Goal: Obtain resource: Download file/media

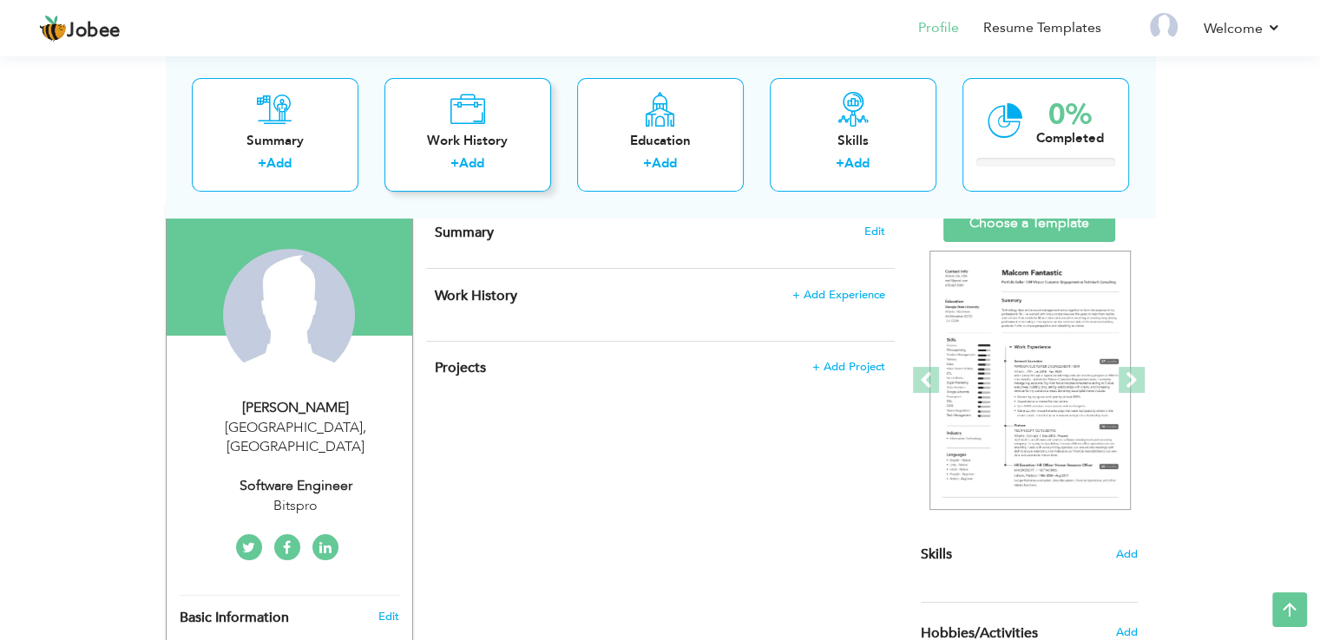
scroll to position [115, 0]
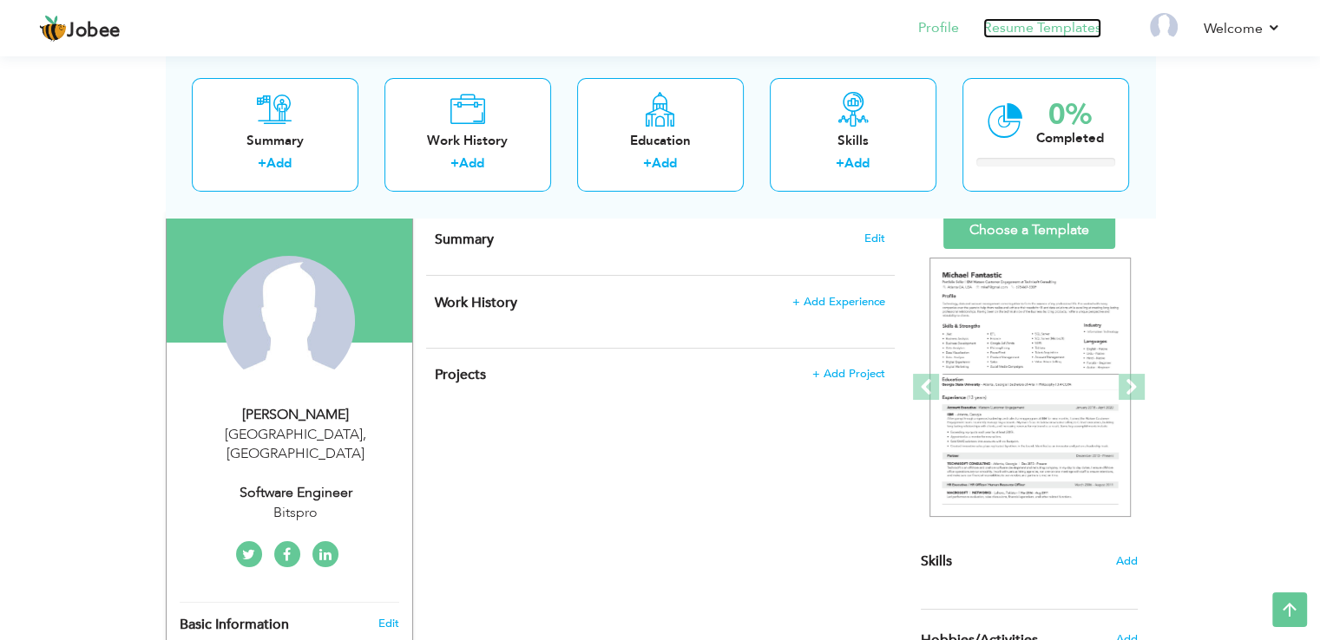
click at [1048, 36] on link "Resume Templates" at bounding box center [1042, 28] width 118 height 20
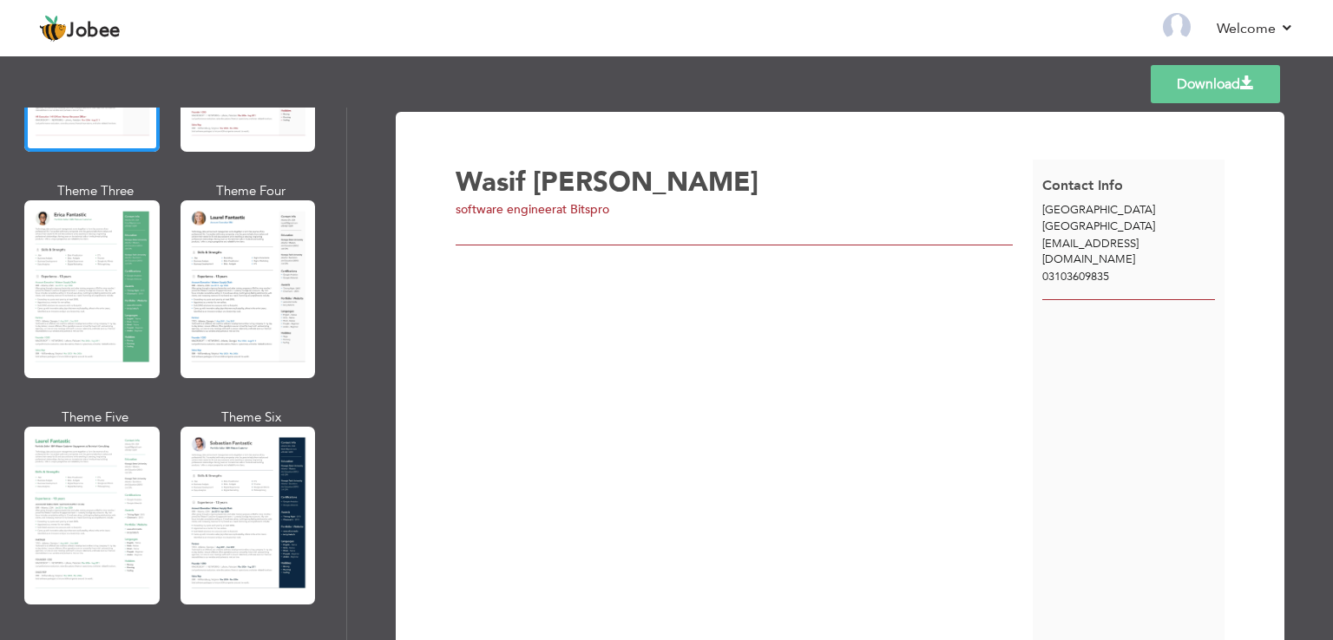
scroll to position [260, 0]
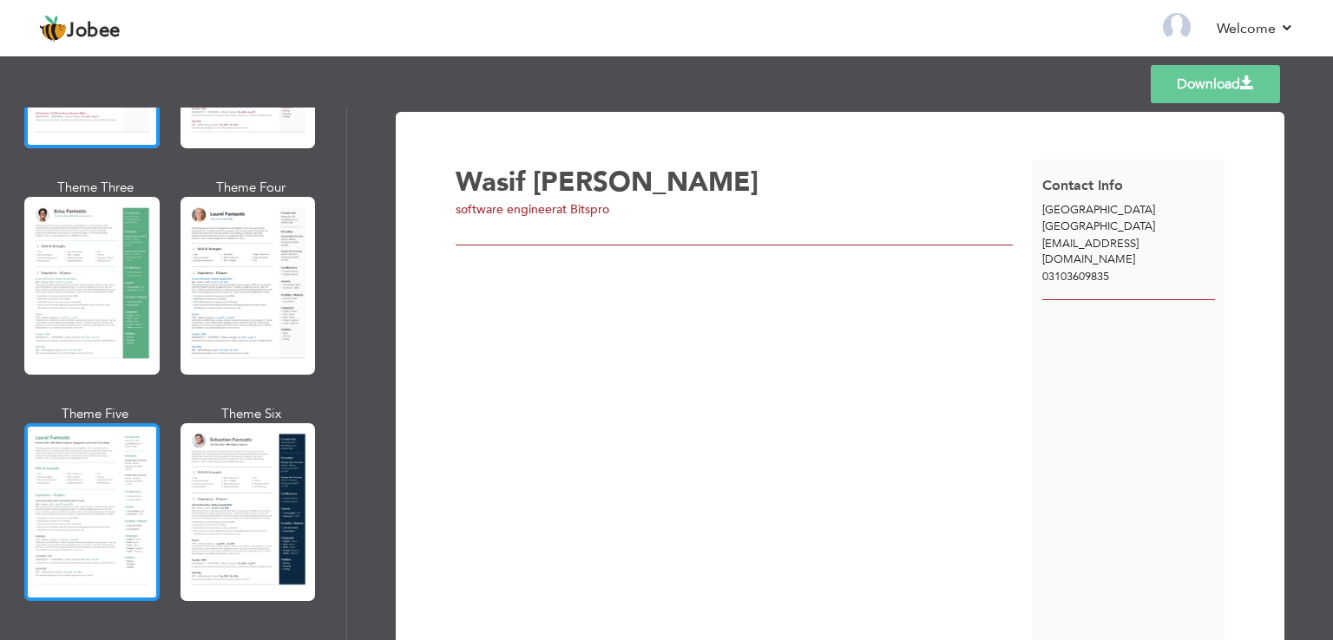
click at [139, 453] on div at bounding box center [91, 512] width 135 height 178
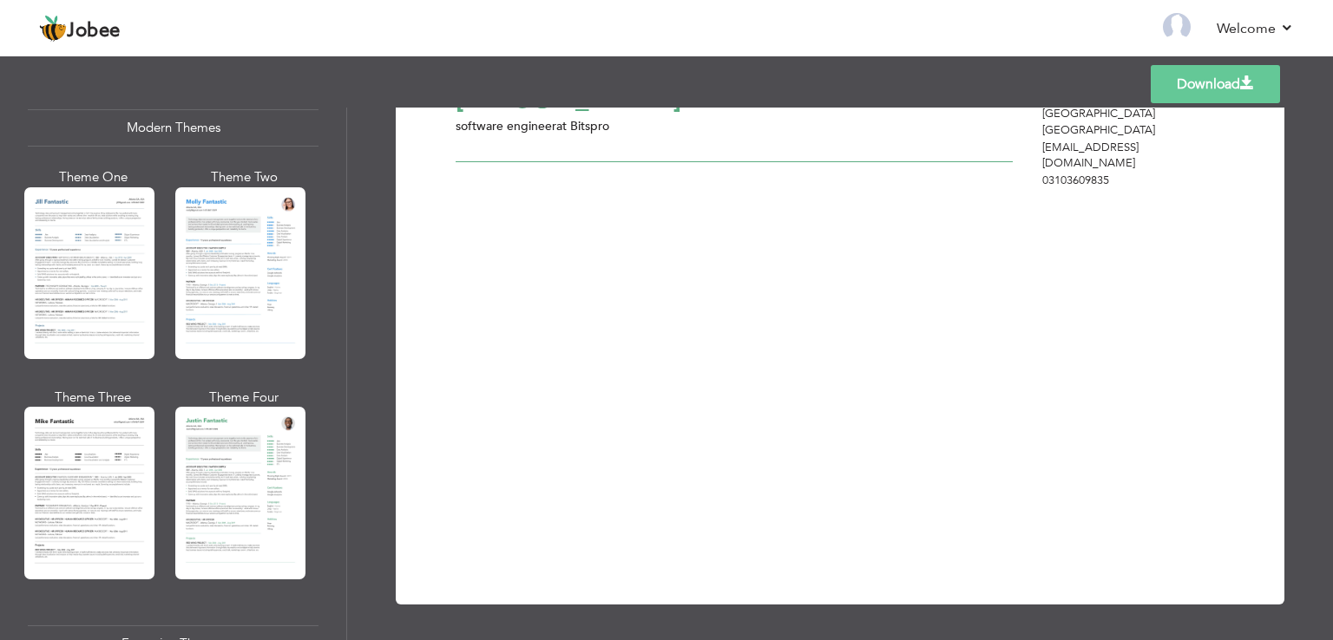
scroll to position [896, 0]
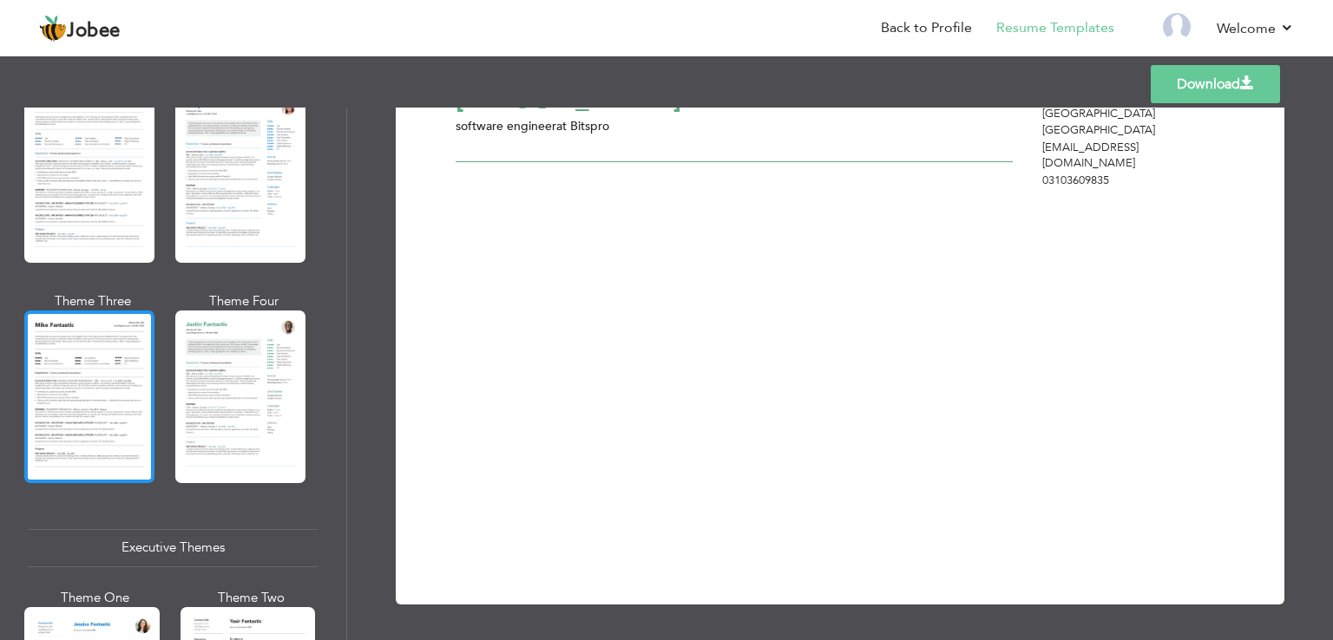
click at [100, 384] on div at bounding box center [89, 397] width 130 height 172
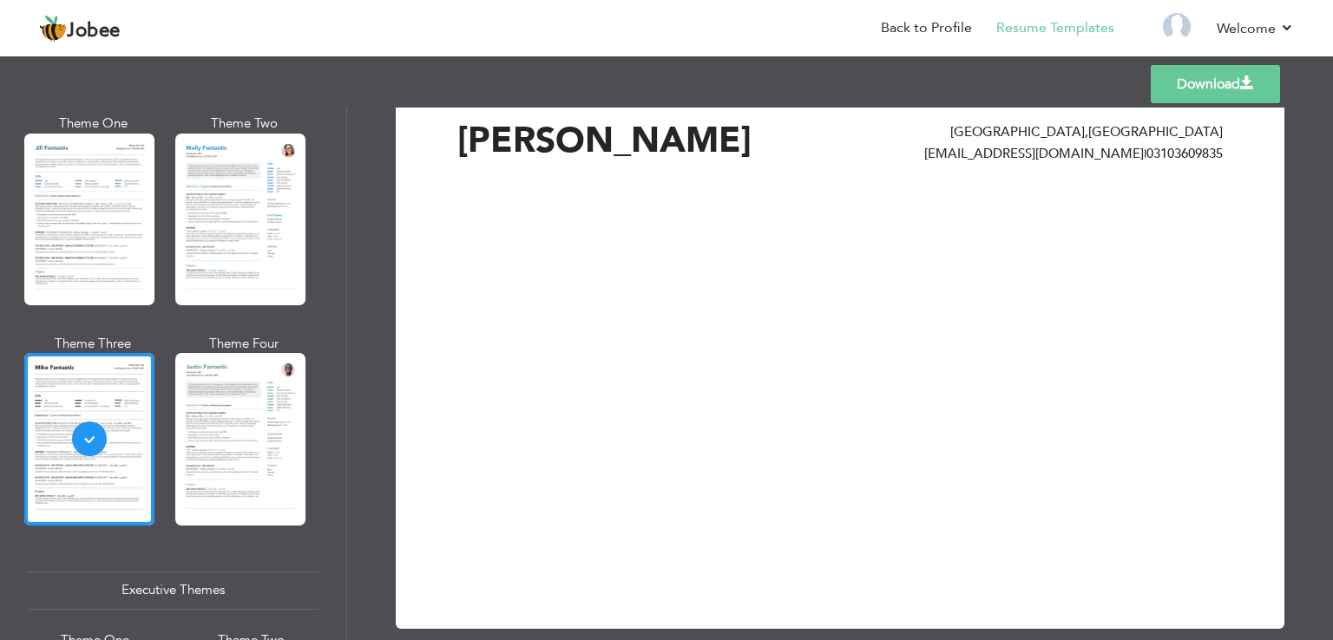
scroll to position [63, 0]
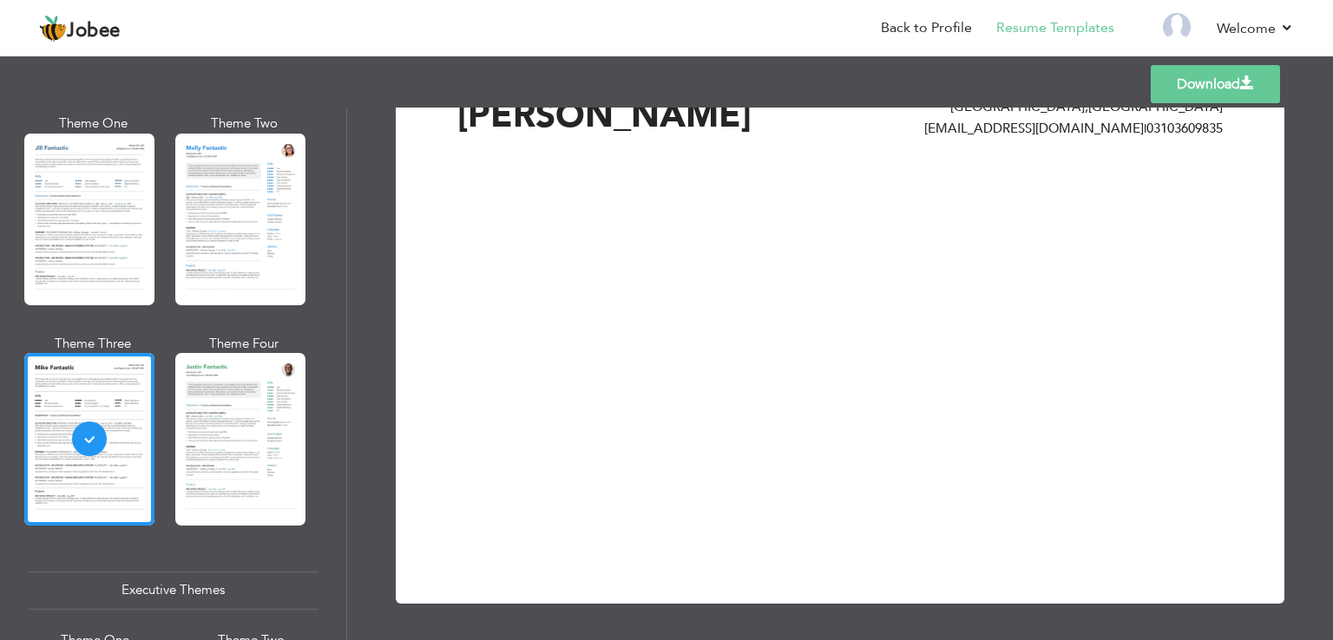
click at [729, 316] on div "Download Wasif Abbas Hyderabad , Pakistan wasif.abbas0805@gmail.com | 031036098…" at bounding box center [840, 326] width 828 height 512
click at [896, 29] on link "Back to Profile" at bounding box center [926, 28] width 91 height 20
